Goal: Task Accomplishment & Management: Use online tool/utility

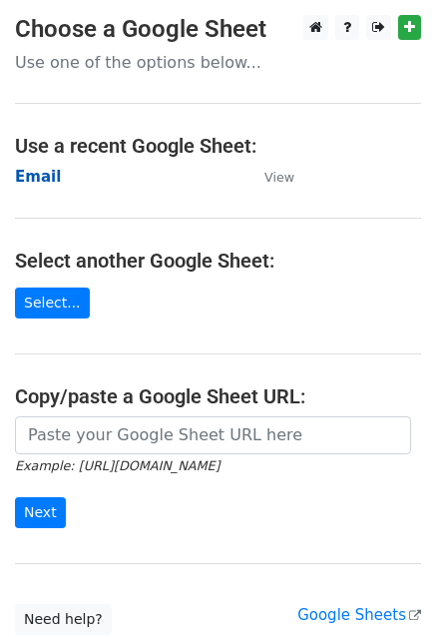
click at [24, 171] on strong "Email" at bounding box center [38, 177] width 46 height 18
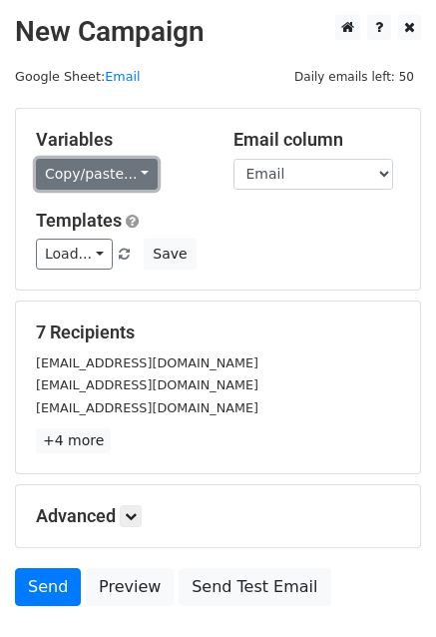
click at [134, 168] on link "Copy/paste..." at bounding box center [97, 174] width 122 height 31
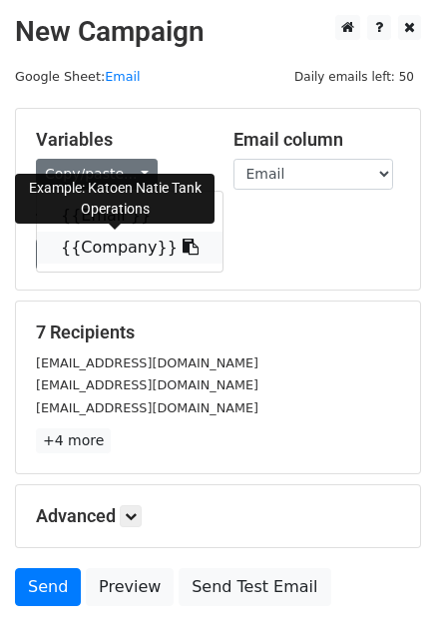
click at [116, 255] on link "{{Company}}" at bounding box center [130, 248] width 186 height 32
